Goal: Task Accomplishment & Management: Manage account settings

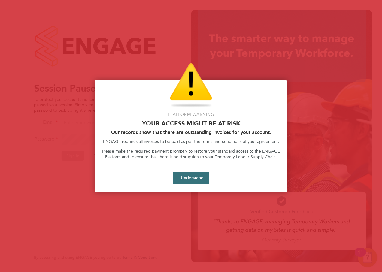
drag, startPoint x: 195, startPoint y: 173, endPoint x: 189, endPoint y: 173, distance: 5.4
click at [195, 173] on button "I Understand" at bounding box center [191, 178] width 36 height 12
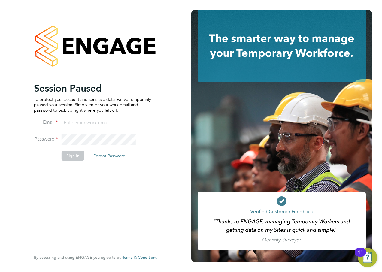
click at [102, 127] on input at bounding box center [99, 123] width 74 height 11
type input "alan.watts@hays.com"
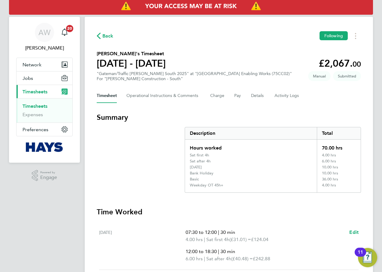
click at [228, 34] on div "Back Following" at bounding box center [229, 35] width 264 height 9
